Goal: Information Seeking & Learning: Learn about a topic

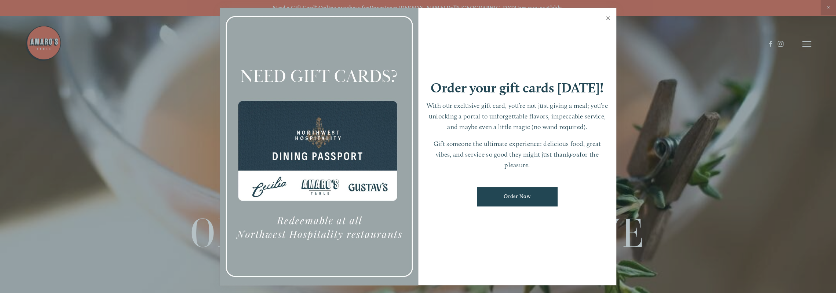
click at [606, 17] on link "Close" at bounding box center [608, 19] width 14 height 21
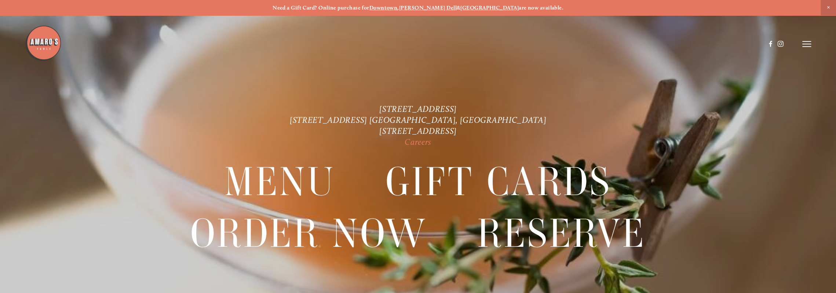
click at [416, 143] on link "Careers" at bounding box center [417, 142] width 27 height 10
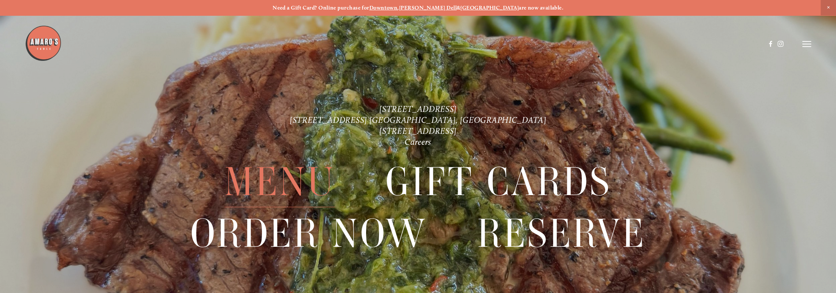
click at [284, 183] on span "Menu" at bounding box center [279, 181] width 111 height 51
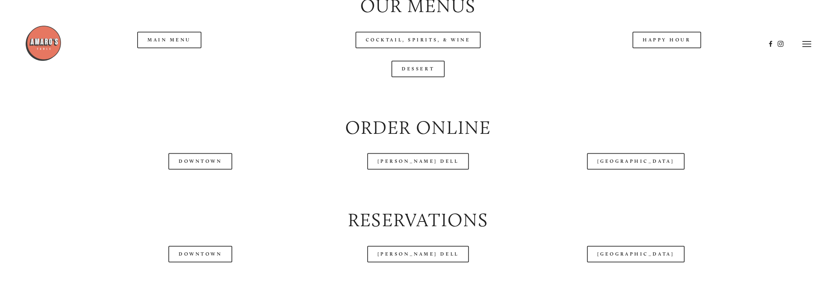
scroll to position [994, 0]
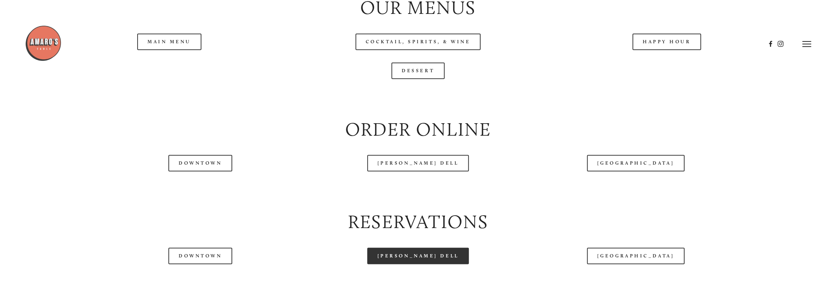
click at [419, 260] on link "[PERSON_NAME] Dell" at bounding box center [418, 255] width 102 height 16
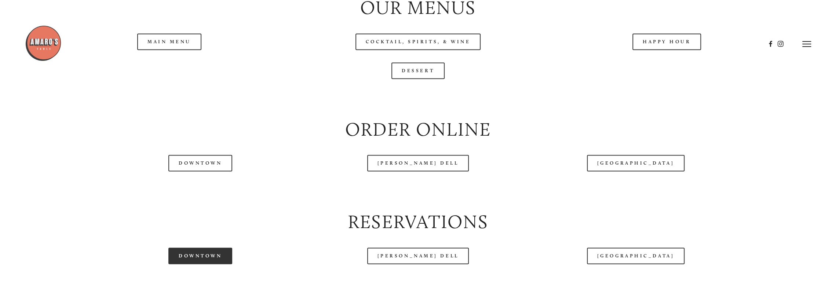
click at [212, 264] on link "Downtown" at bounding box center [200, 255] width 64 height 16
click at [685, 47] on div at bounding box center [395, 44] width 740 height 38
click at [655, 46] on div at bounding box center [395, 44] width 740 height 38
click at [183, 44] on div at bounding box center [395, 44] width 740 height 38
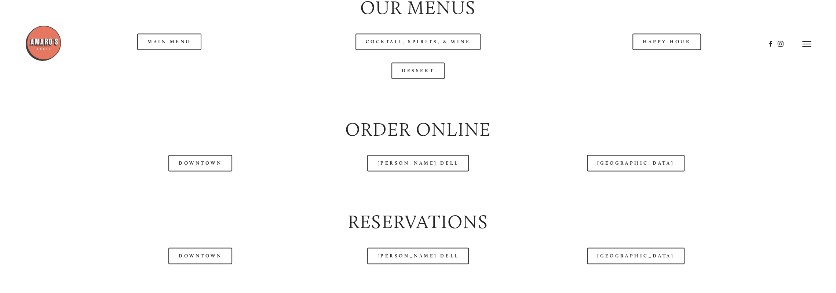
click at [404, 45] on div at bounding box center [395, 44] width 740 height 38
click at [411, 70] on header "Menu Order Now Visit Gallery 0" at bounding box center [417, 44] width 785 height 88
click at [415, 166] on link "[PERSON_NAME] Dell" at bounding box center [418, 163] width 102 height 16
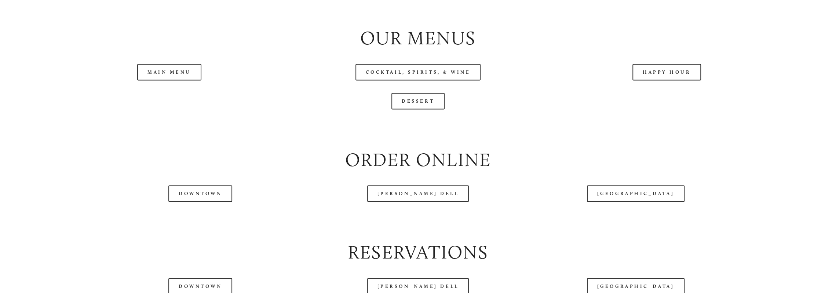
scroll to position [966, 0]
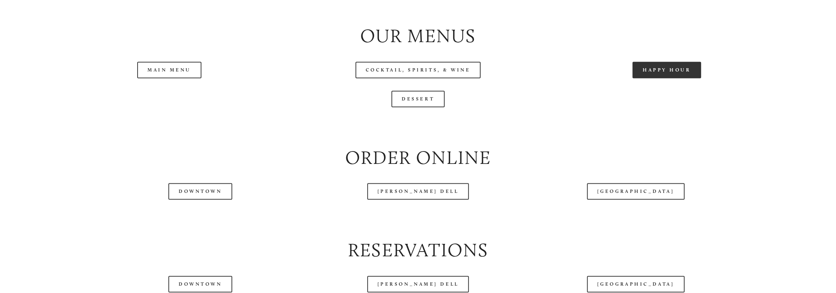
click at [655, 77] on link "Happy Hour" at bounding box center [666, 70] width 69 height 16
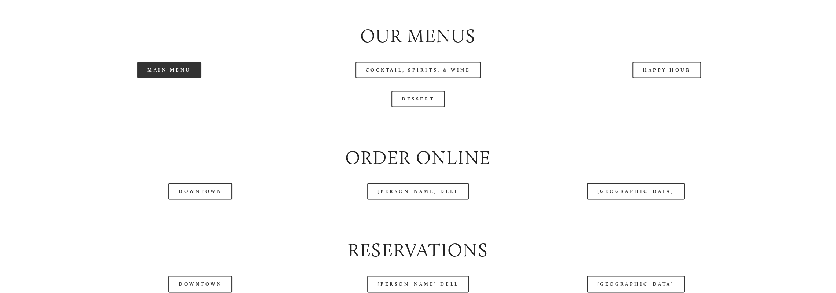
click at [183, 75] on link "Main Menu" at bounding box center [169, 70] width 64 height 16
